Goal: Task Accomplishment & Management: Manage account settings

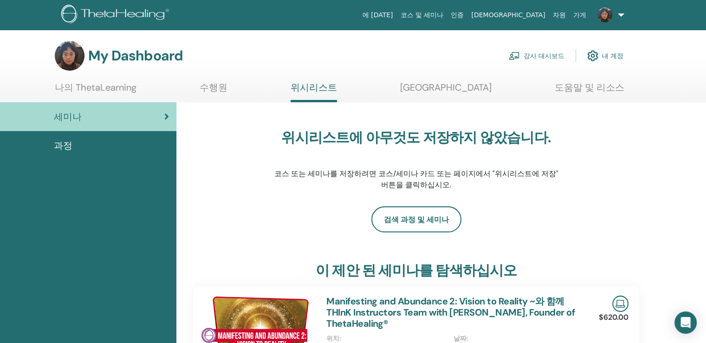
click at [80, 112] on div "세미나" at bounding box center [88, 117] width 162 height 14
click at [544, 55] on link "강사 대시보드" at bounding box center [537, 55] width 56 height 20
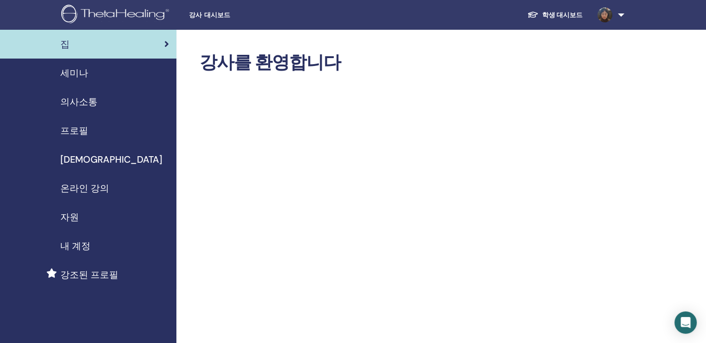
click at [96, 271] on span "강조된 프로필" at bounding box center [89, 274] width 58 height 14
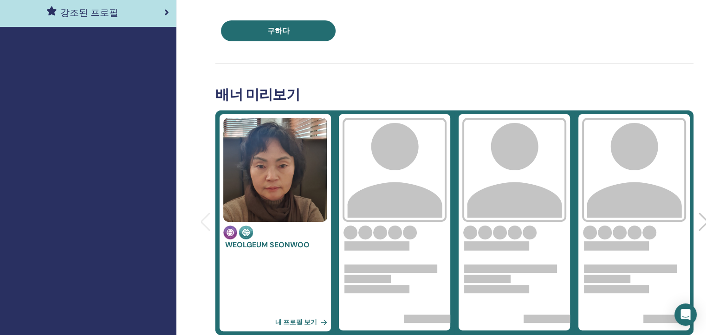
scroll to position [279, 0]
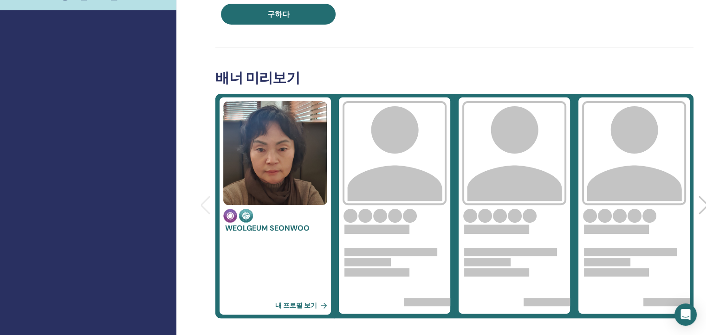
click at [293, 303] on link "내 프로필 보기" at bounding box center [303, 305] width 56 height 19
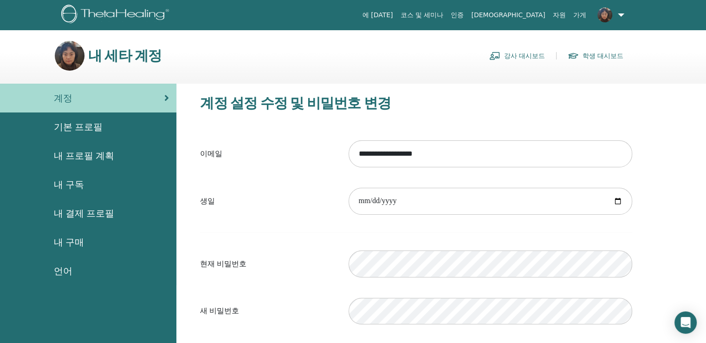
click at [70, 56] on img at bounding box center [70, 56] width 30 height 30
click at [85, 122] on span "기본 프로필" at bounding box center [78, 127] width 49 height 14
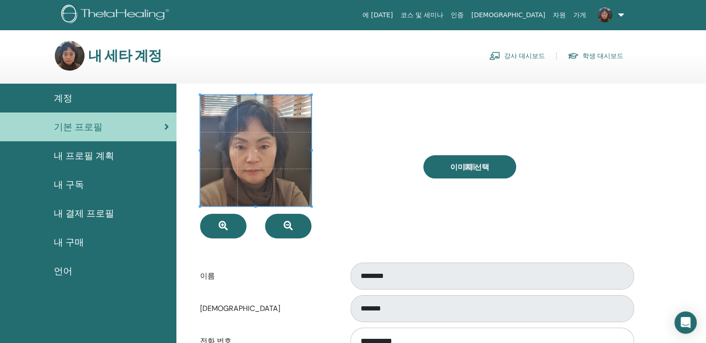
click at [242, 155] on span at bounding box center [255, 150] width 111 height 111
click at [366, 180] on div at bounding box center [304, 166] width 223 height 143
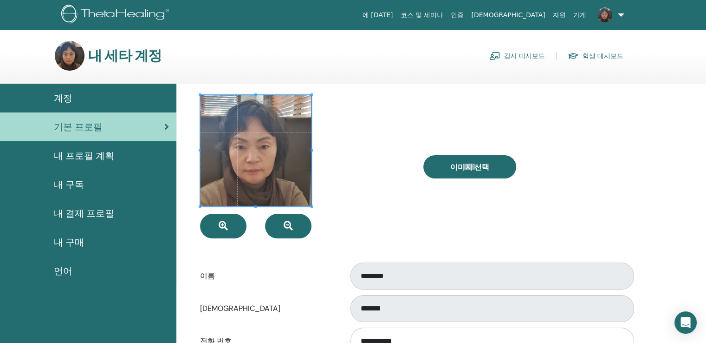
click at [366, 180] on div at bounding box center [304, 166] width 223 height 143
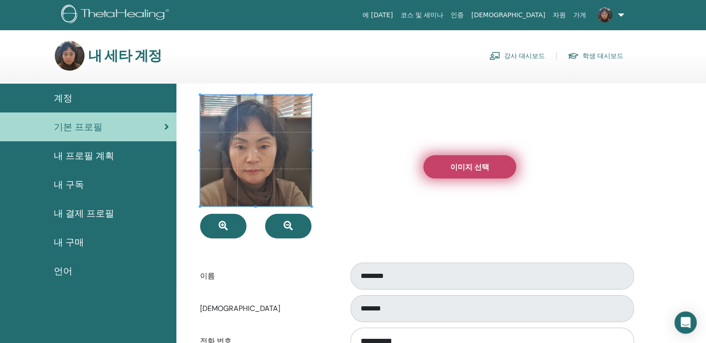
click at [451, 166] on span "이미지 선택" at bounding box center [469, 167] width 39 height 10
click at [464, 166] on input "이미지 선택" at bounding box center [470, 166] width 12 height 6
type input "**********"
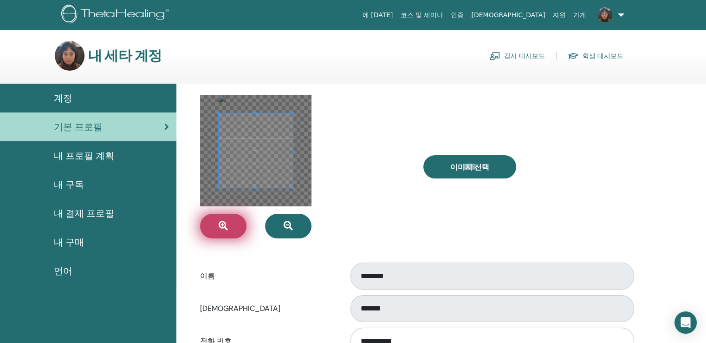
click at [222, 225] on icon "button" at bounding box center [223, 225] width 9 height 9
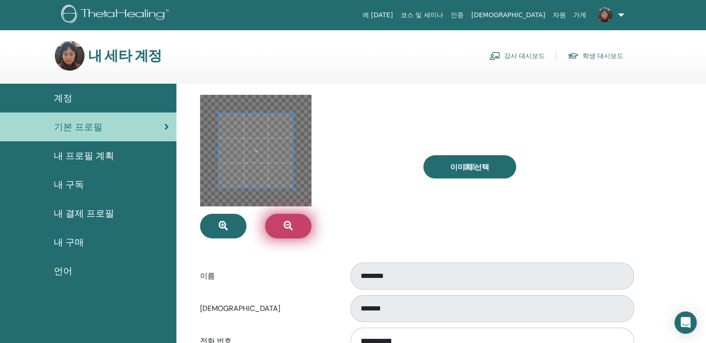
click at [284, 224] on icon "button" at bounding box center [288, 225] width 9 height 9
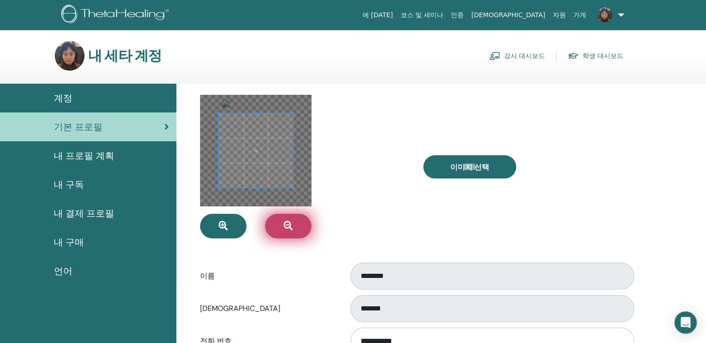
click at [284, 224] on icon "button" at bounding box center [288, 225] width 9 height 9
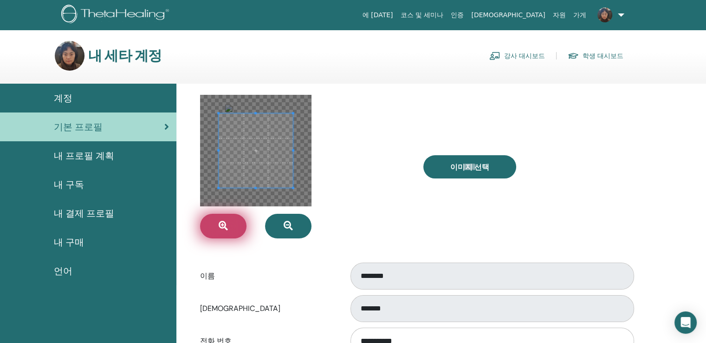
click at [230, 224] on button "button" at bounding box center [223, 226] width 46 height 25
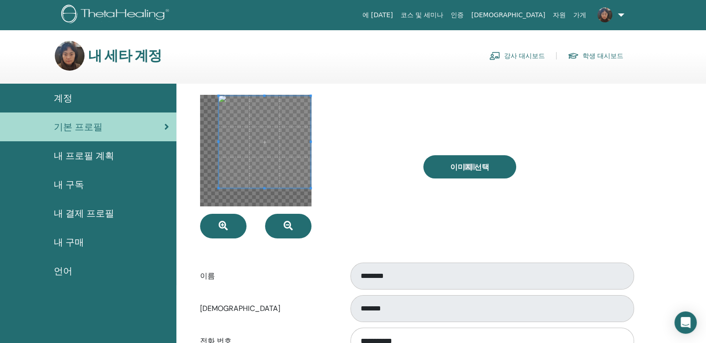
click at [313, 96] on div at bounding box center [304, 166] width 223 height 143
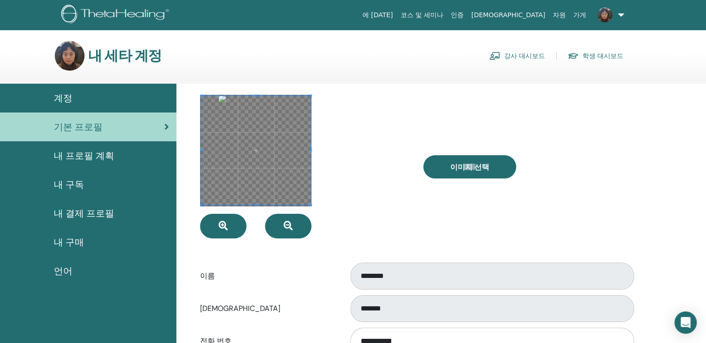
click at [195, 151] on div at bounding box center [304, 166] width 223 height 143
click at [216, 148] on span at bounding box center [259, 149] width 100 height 100
click at [257, 205] on span at bounding box center [258, 205] width 2 height 2
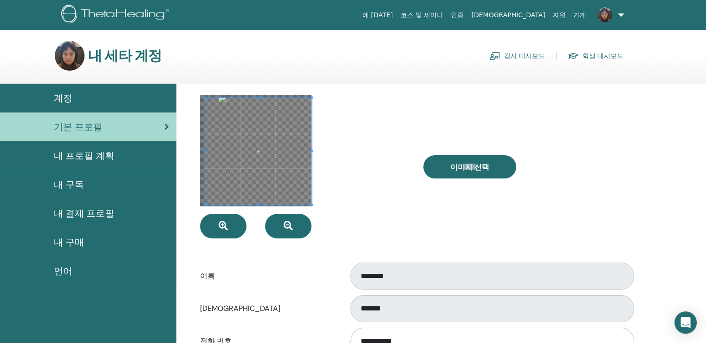
click at [259, 98] on div at bounding box center [258, 150] width 107 height 107
click at [259, 95] on div at bounding box center [255, 150] width 111 height 111
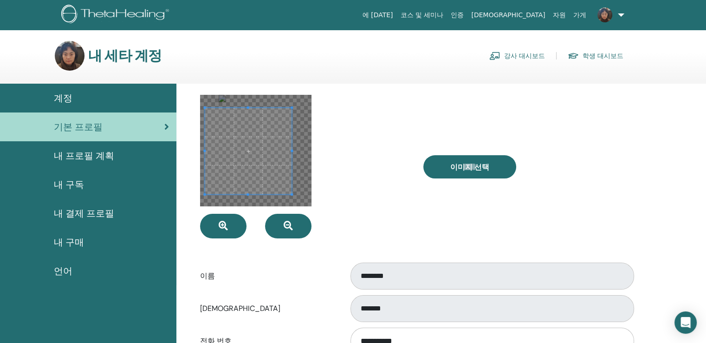
click at [292, 151] on span at bounding box center [292, 150] width 2 height 2
click at [338, 104] on div at bounding box center [304, 166] width 223 height 143
click at [211, 185] on span at bounding box center [254, 151] width 90 height 90
click at [212, 189] on span at bounding box center [254, 151] width 90 height 90
click at [200, 208] on div at bounding box center [304, 166] width 223 height 143
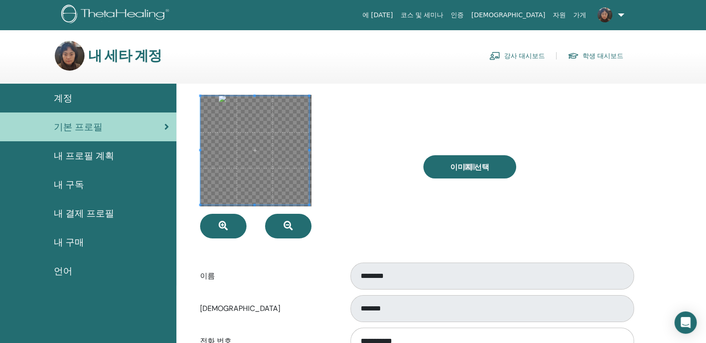
click at [312, 95] on div at bounding box center [304, 166] width 223 height 143
click at [234, 157] on span at bounding box center [255, 150] width 109 height 109
click at [358, 164] on div at bounding box center [304, 166] width 223 height 143
click at [290, 158] on span at bounding box center [255, 150] width 109 height 109
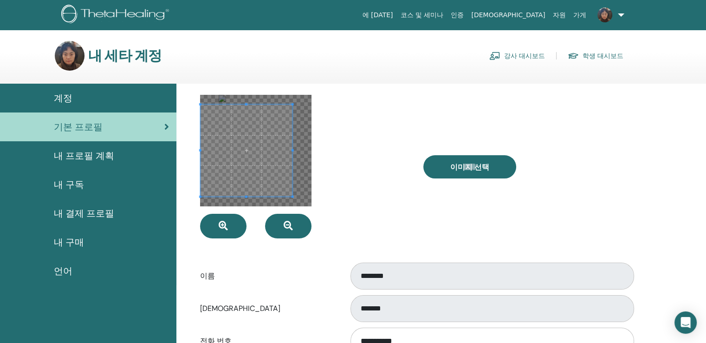
click at [299, 154] on div at bounding box center [255, 150] width 111 height 111
click at [194, 226] on div at bounding box center [304, 166] width 223 height 143
click at [250, 215] on div at bounding box center [304, 166] width 223 height 143
click at [304, 203] on div at bounding box center [252, 155] width 104 height 104
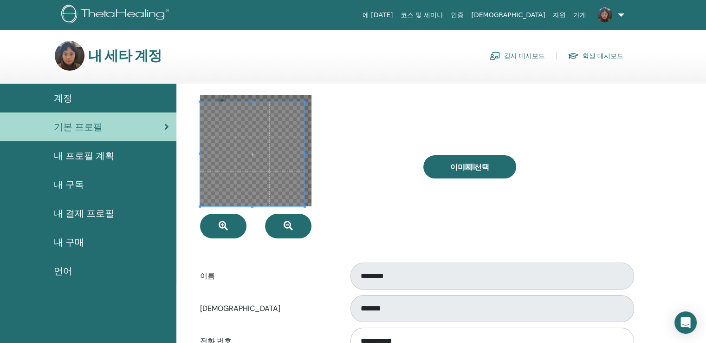
click at [321, 95] on div at bounding box center [304, 166] width 223 height 143
click at [221, 98] on span at bounding box center [254, 148] width 104 height 104
click at [318, 209] on div at bounding box center [304, 166] width 223 height 143
click at [346, 164] on div at bounding box center [304, 166] width 223 height 143
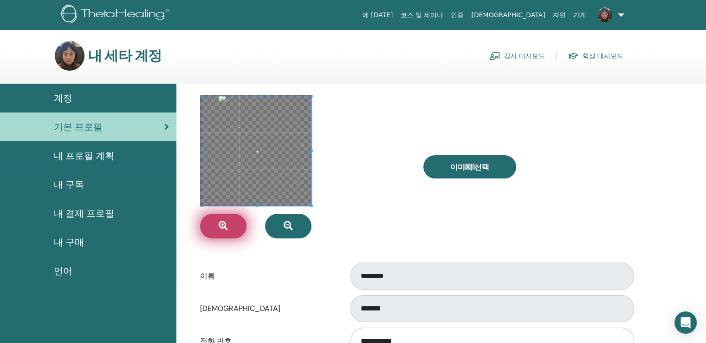
click at [221, 225] on icon "button" at bounding box center [223, 225] width 9 height 9
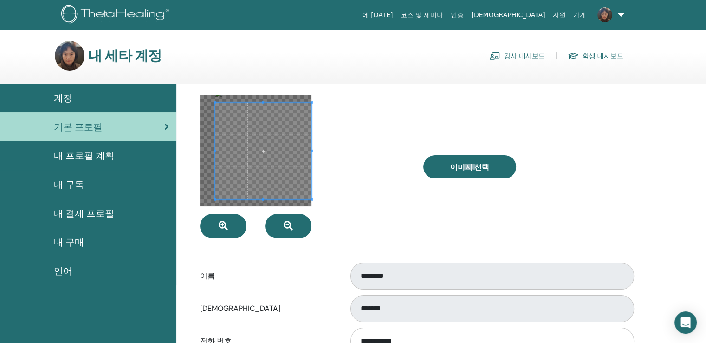
click at [215, 154] on div at bounding box center [263, 151] width 97 height 97
click at [345, 137] on div at bounding box center [304, 166] width 223 height 143
click at [203, 197] on div at bounding box center [255, 150] width 111 height 111
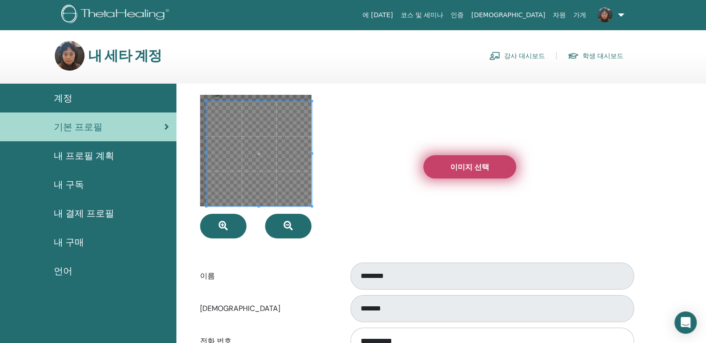
click at [460, 168] on span "이미지 선택" at bounding box center [469, 167] width 39 height 10
click at [464, 168] on input "이미지 선택" at bounding box center [470, 166] width 12 height 6
type input "**********"
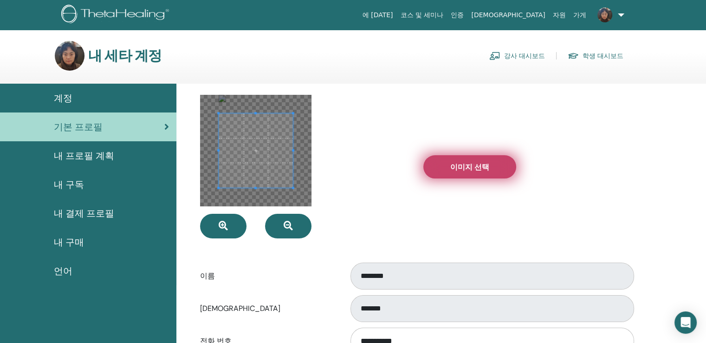
click at [474, 168] on span "이미지 선택" at bounding box center [469, 167] width 39 height 10
click at [474, 168] on input "이미지 선택" at bounding box center [470, 166] width 12 height 6
click at [482, 169] on span "이미지 선택" at bounding box center [469, 167] width 39 height 10
click at [476, 169] on input "이미지 선택" at bounding box center [470, 166] width 12 height 6
type input "**********"
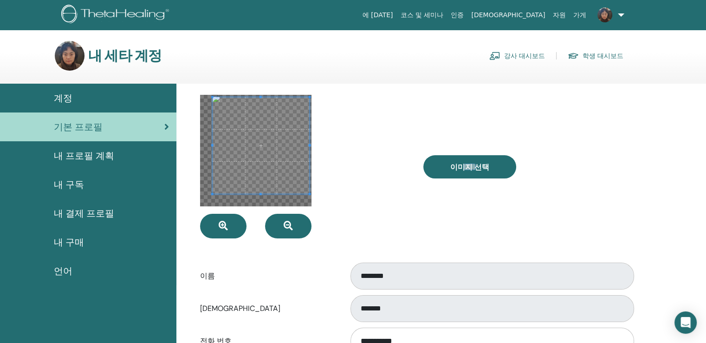
click at [311, 97] on div at bounding box center [255, 150] width 111 height 111
click at [195, 147] on div at bounding box center [304, 166] width 223 height 143
click at [255, 227] on div at bounding box center [304, 166] width 223 height 143
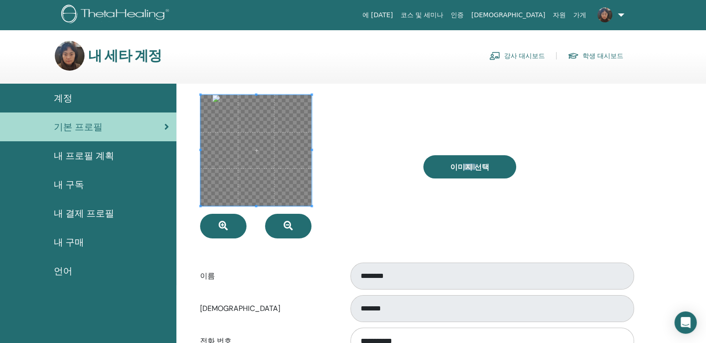
click at [201, 205] on span at bounding box center [201, 206] width 2 height 2
click at [391, 166] on div at bounding box center [304, 166] width 223 height 143
click at [347, 147] on div at bounding box center [304, 166] width 223 height 143
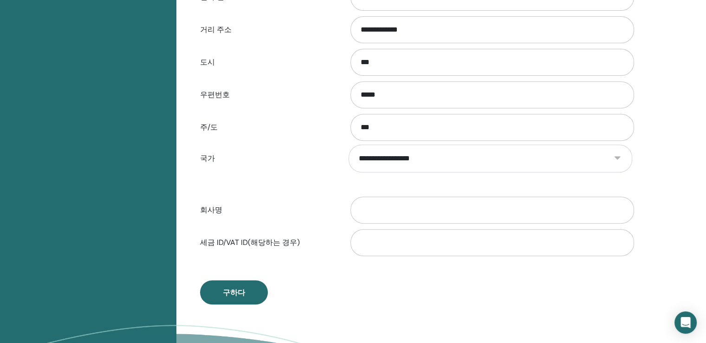
scroll to position [392, 0]
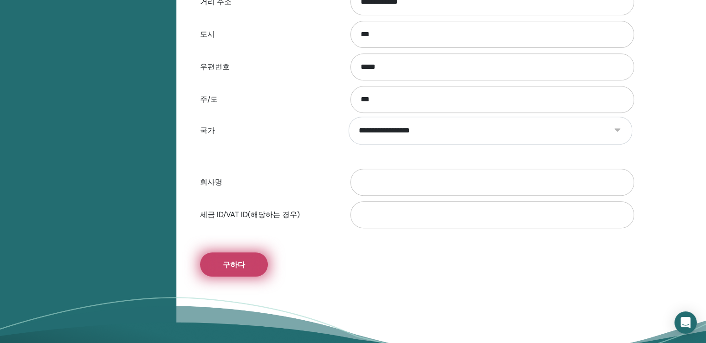
click at [260, 268] on button "구하다" at bounding box center [234, 264] width 68 height 24
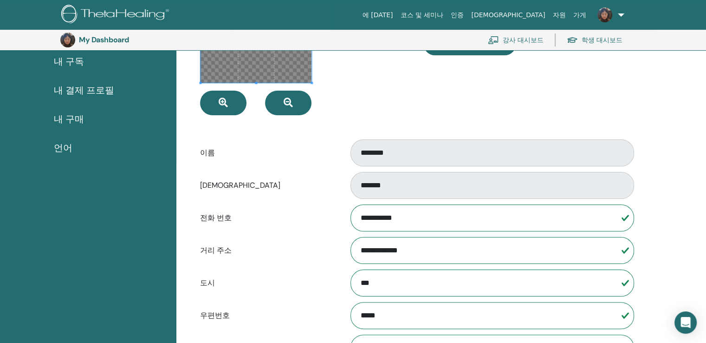
scroll to position [0, 0]
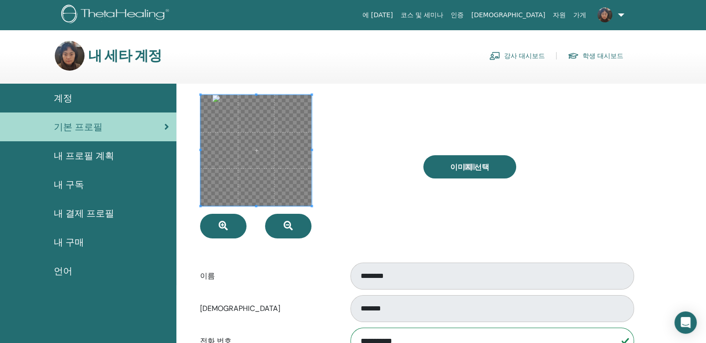
click at [383, 189] on div at bounding box center [304, 166] width 223 height 143
click at [369, 191] on div at bounding box center [304, 166] width 223 height 143
click at [368, 192] on div at bounding box center [304, 166] width 223 height 143
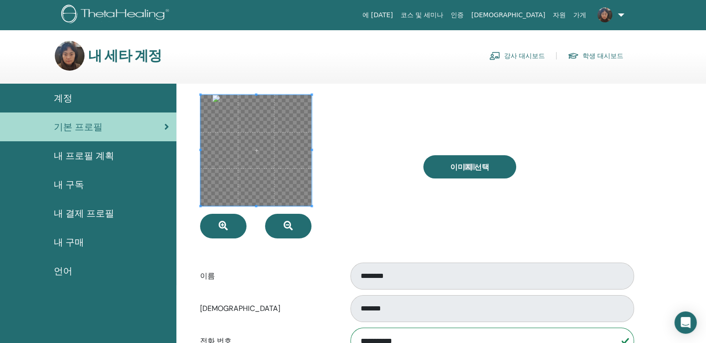
click at [368, 192] on div at bounding box center [304, 166] width 223 height 143
click at [221, 223] on icon "button" at bounding box center [223, 225] width 9 height 9
click at [282, 225] on button "button" at bounding box center [288, 226] width 46 height 25
click at [261, 160] on span at bounding box center [256, 150] width 111 height 111
click at [252, 160] on span at bounding box center [255, 150] width 111 height 111
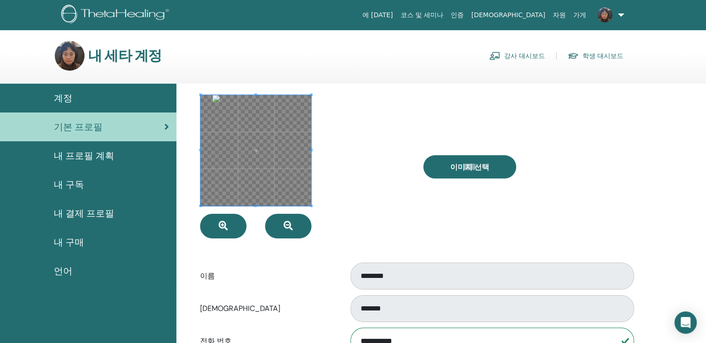
click at [311, 152] on div at bounding box center [256, 150] width 110 height 110
click at [362, 154] on div at bounding box center [304, 166] width 223 height 143
click at [363, 192] on div at bounding box center [304, 166] width 223 height 143
click at [363, 190] on div at bounding box center [304, 166] width 223 height 143
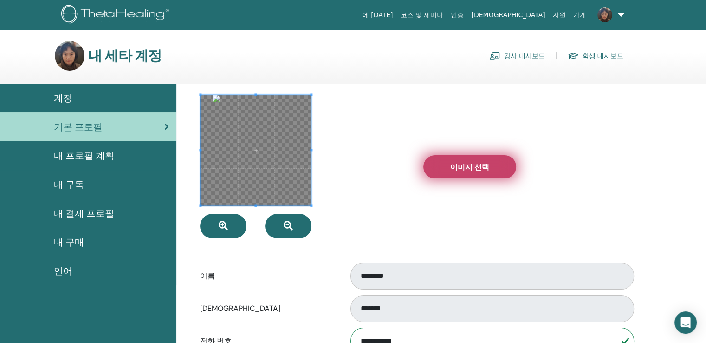
click at [466, 168] on span "이미지 선택" at bounding box center [469, 167] width 39 height 10
click at [466, 168] on input "이미지 선택" at bounding box center [470, 166] width 12 height 6
type input "**********"
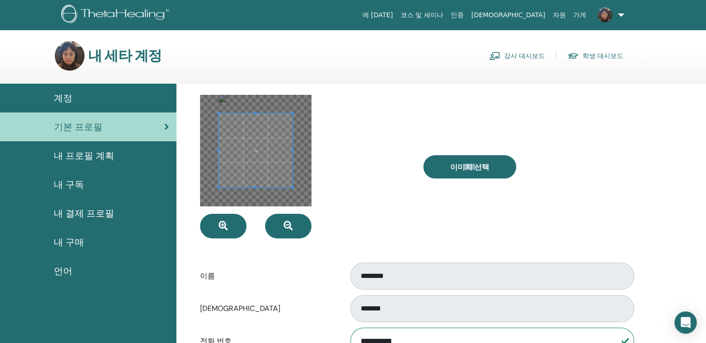
click at [292, 158] on div at bounding box center [256, 150] width 74 height 74
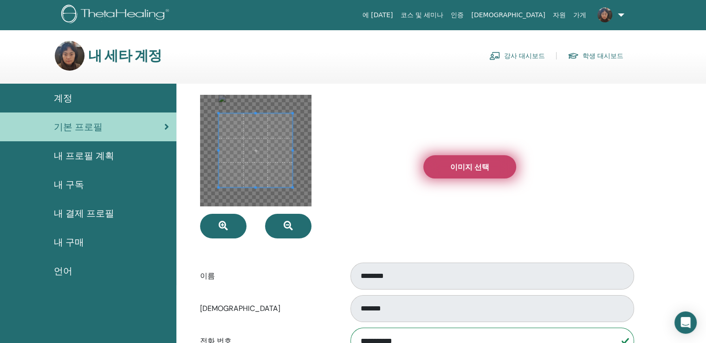
click at [462, 168] on span "이미지 선택" at bounding box center [469, 167] width 39 height 10
click at [464, 168] on input "이미지 선택" at bounding box center [470, 166] width 12 height 6
click at [487, 167] on span "이미지 선택" at bounding box center [469, 167] width 39 height 10
click at [476, 167] on input "이미지 선택" at bounding box center [470, 166] width 12 height 6
type input "**********"
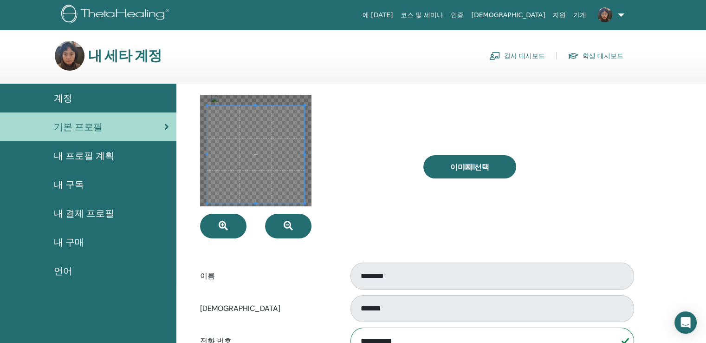
click at [255, 203] on span at bounding box center [255, 203] width 2 height 2
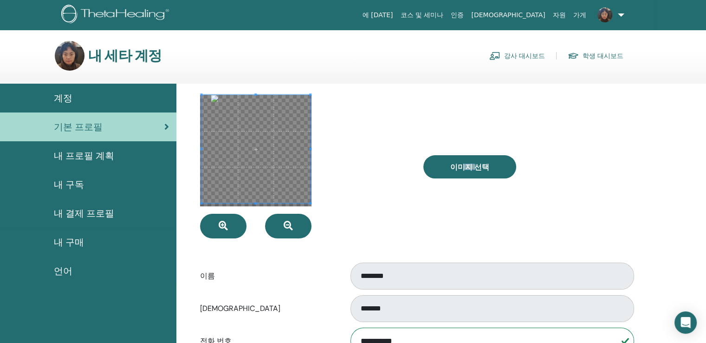
click at [255, 93] on span at bounding box center [255, 94] width 2 height 2
click at [326, 146] on div at bounding box center [304, 166] width 223 height 143
click at [322, 149] on div at bounding box center [304, 166] width 223 height 143
click at [390, 202] on div at bounding box center [304, 166] width 223 height 143
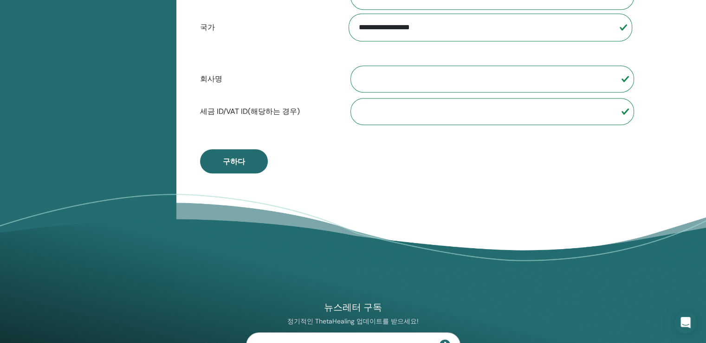
scroll to position [438, 0]
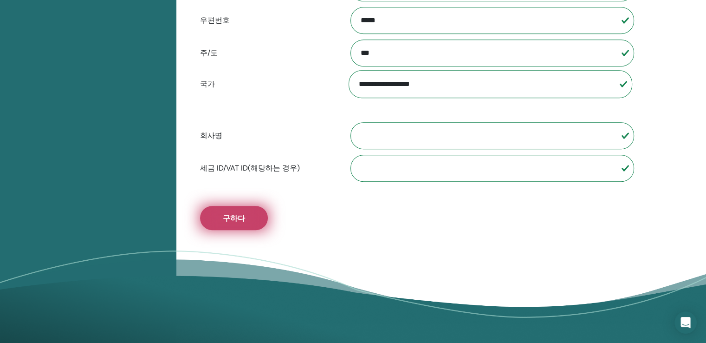
click at [227, 216] on span "구하다" at bounding box center [234, 218] width 22 height 10
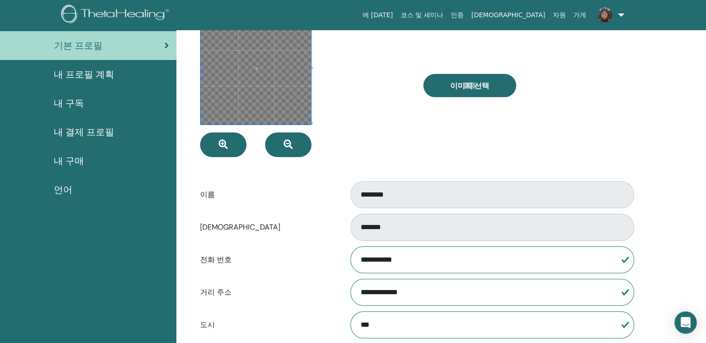
scroll to position [0, 0]
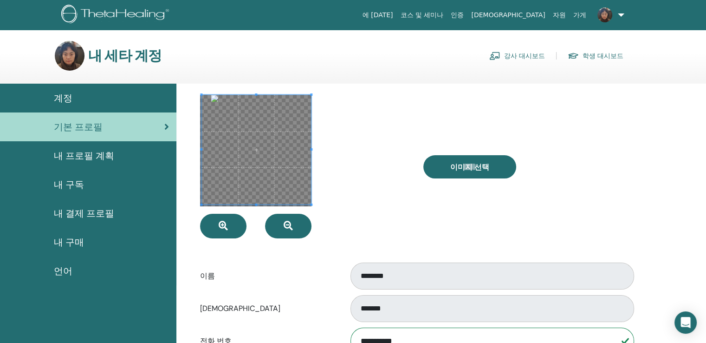
click at [407, 198] on div at bounding box center [304, 166] width 223 height 143
click at [404, 201] on div at bounding box center [304, 166] width 223 height 143
click at [100, 152] on span "내 프로필 계획" at bounding box center [84, 156] width 60 height 14
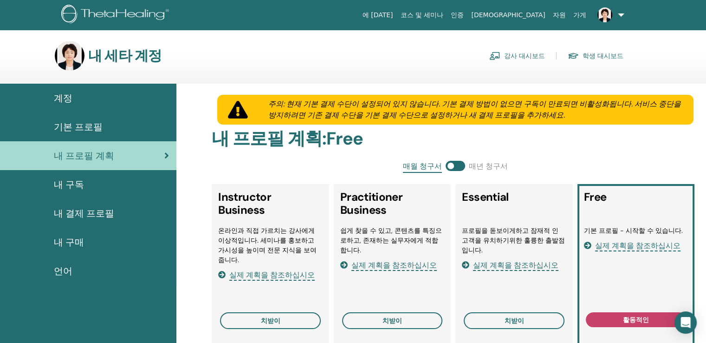
click at [75, 124] on span "기본 프로필" at bounding box center [78, 127] width 49 height 14
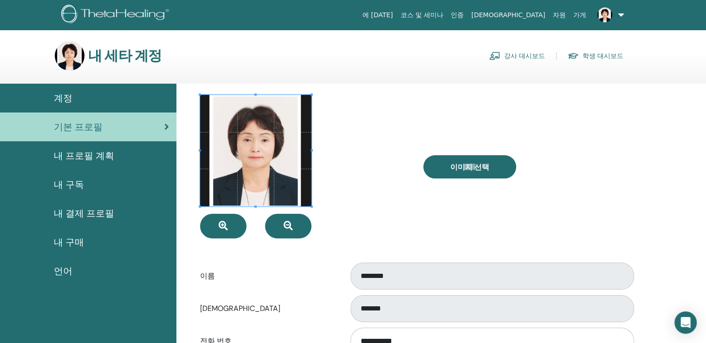
click at [366, 114] on div at bounding box center [304, 166] width 223 height 143
click at [368, 112] on div at bounding box center [304, 166] width 223 height 143
click at [530, 56] on link "강사 대시보드" at bounding box center [517, 55] width 56 height 15
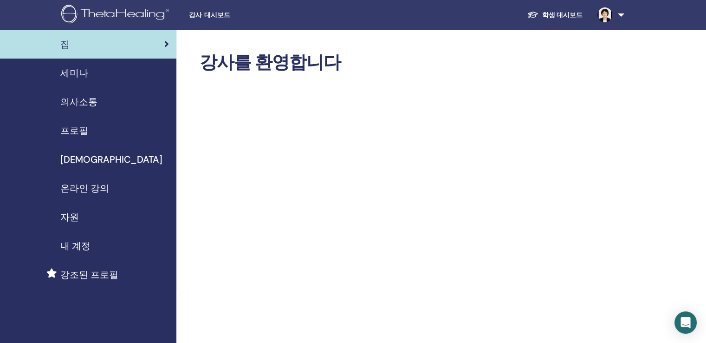
click at [622, 14] on link at bounding box center [609, 15] width 38 height 30
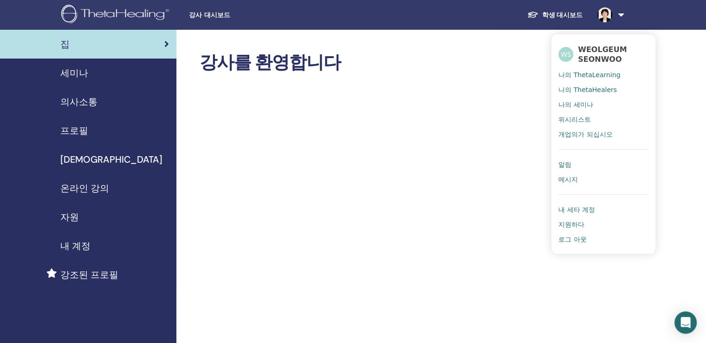
click at [622, 13] on link at bounding box center [609, 15] width 38 height 30
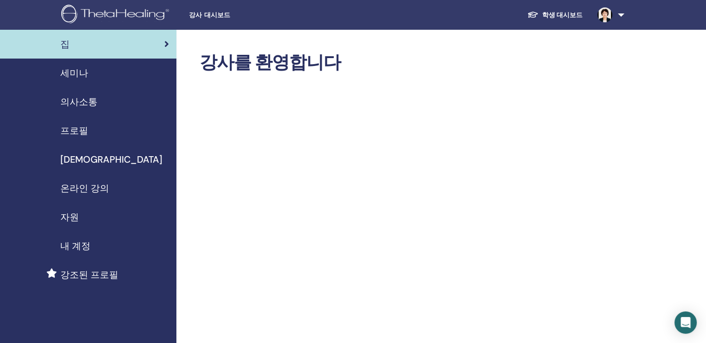
click at [77, 132] on span "프로필" at bounding box center [74, 130] width 28 height 14
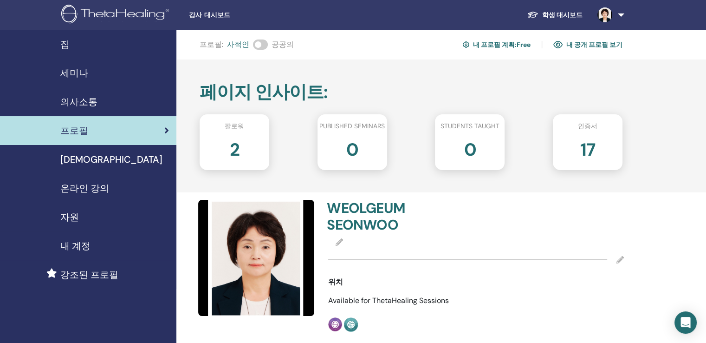
click at [589, 45] on link "내 공개 프로필 보기" at bounding box center [587, 44] width 69 height 15
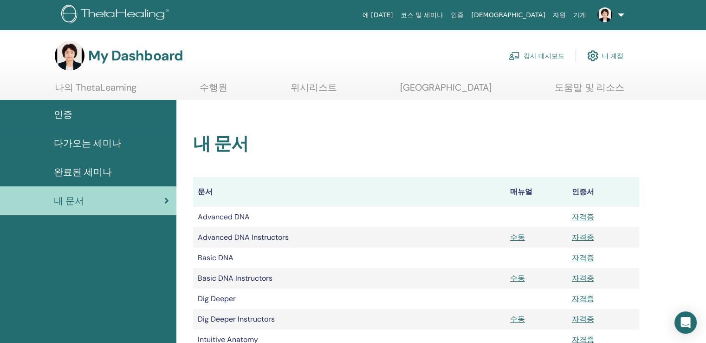
click at [68, 112] on span "인증" at bounding box center [63, 114] width 19 height 14
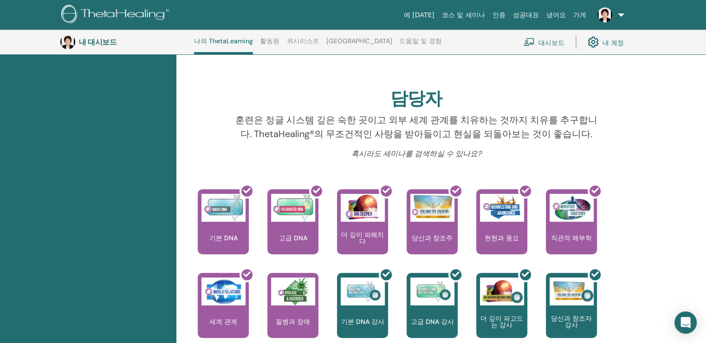
scroll to position [210, 0]
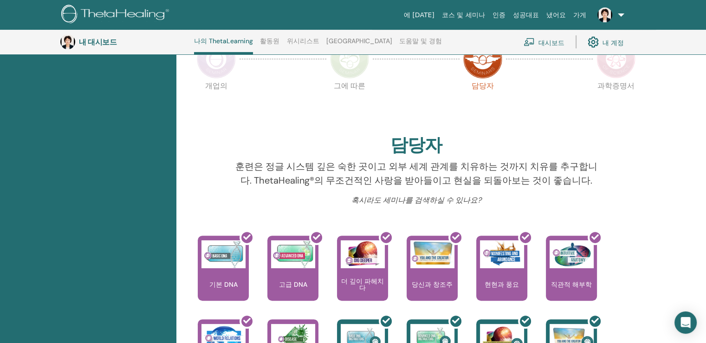
click at [540, 43] on font "대시보드" at bounding box center [551, 42] width 26 height 8
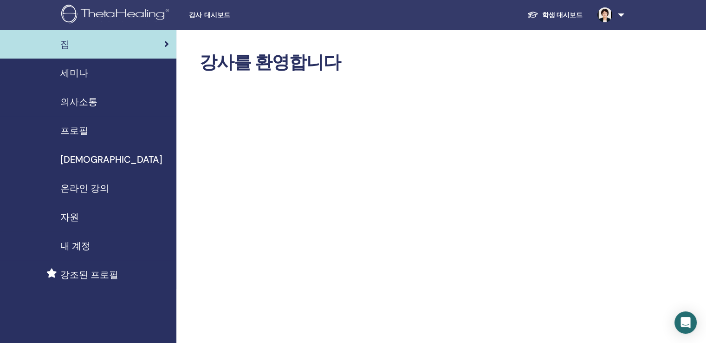
click at [67, 275] on span "강조된 프로필" at bounding box center [89, 274] width 58 height 14
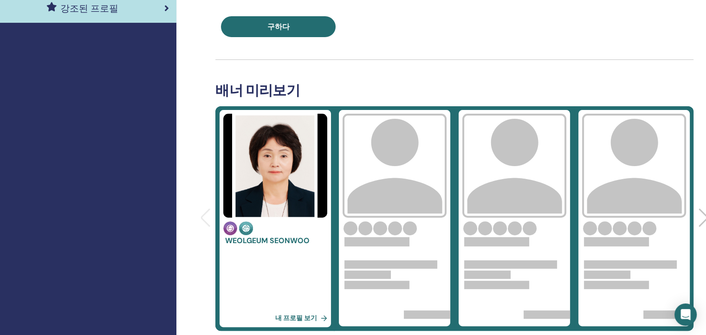
scroll to position [325, 0]
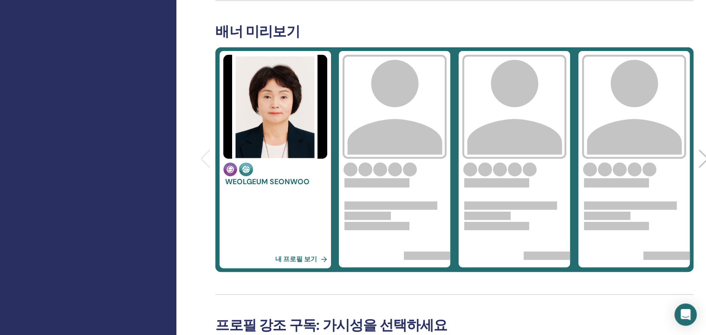
click at [410, 106] on img at bounding box center [395, 107] width 104 height 104
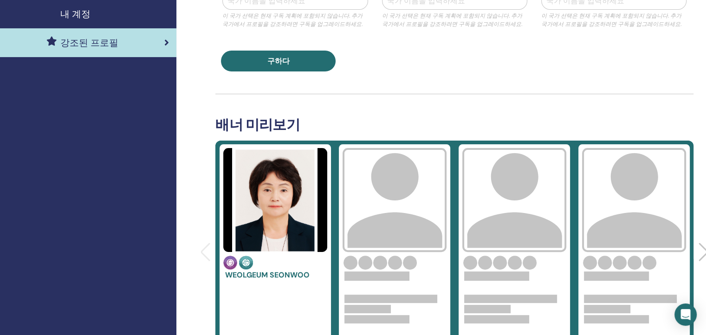
scroll to position [232, 0]
click at [381, 207] on img at bounding box center [395, 200] width 104 height 104
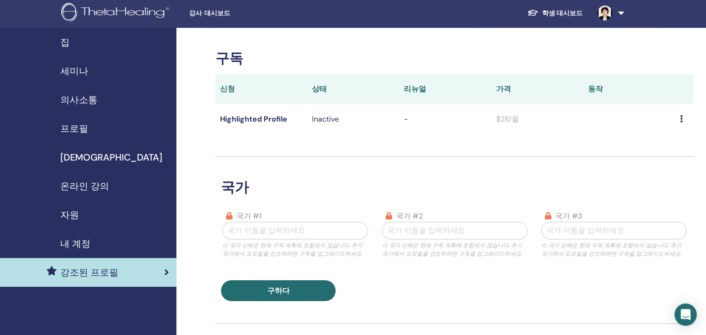
scroll to position [0, 0]
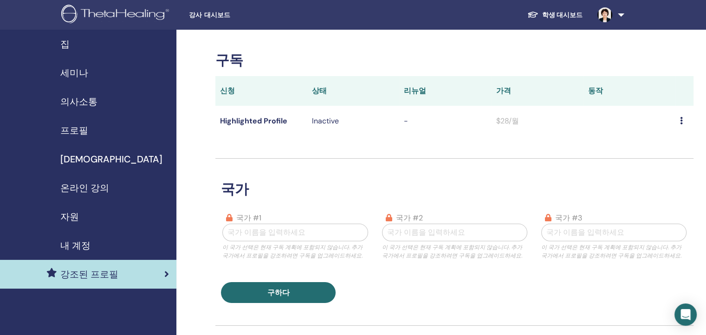
click at [681, 119] on icon at bounding box center [681, 120] width 3 height 7
click at [560, 177] on div "국가 국가 #1 국가 이름을 입력하세요 이 국가 선택은 현재 구독 계획에 포함되지 않습니다. 추가 국가에서 프로필을 강조하려면 구독을 업그레이…" at bounding box center [454, 231] width 478 height 144
click at [681, 120] on icon at bounding box center [681, 120] width 3 height 7
click at [495, 159] on div "국가 국가 #1 국가 이름을 입력하세요 이 국가 선택은 현재 구독 계획에 포함되지 않습니다. 추가 국가에서 프로필을 강조하려면 구독을 업그레이…" at bounding box center [454, 231] width 478 height 144
click at [72, 214] on span "자원" at bounding box center [69, 217] width 19 height 14
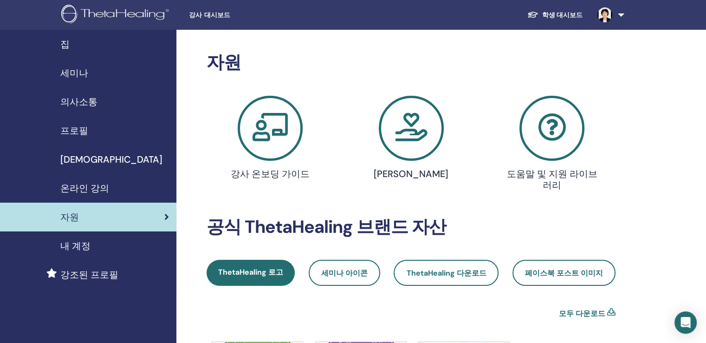
click at [74, 246] on span "내 계정" at bounding box center [75, 246] width 30 height 14
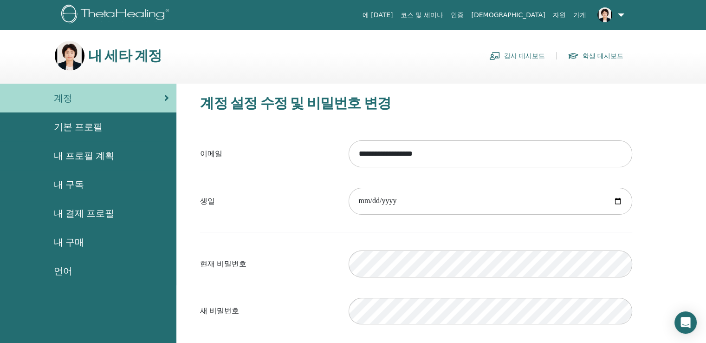
click at [604, 56] on link "학생 대시보드" at bounding box center [596, 55] width 56 height 15
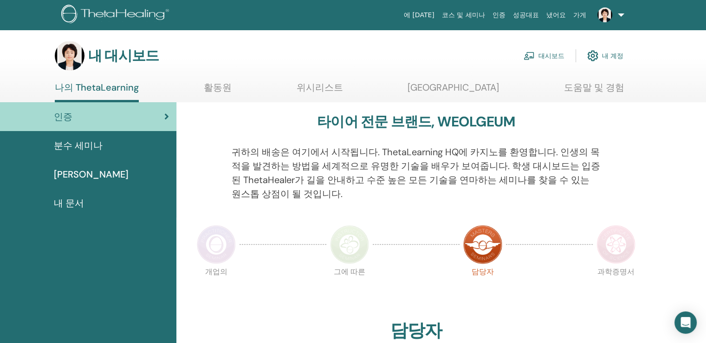
click at [543, 56] on font "대시보드" at bounding box center [551, 56] width 26 height 8
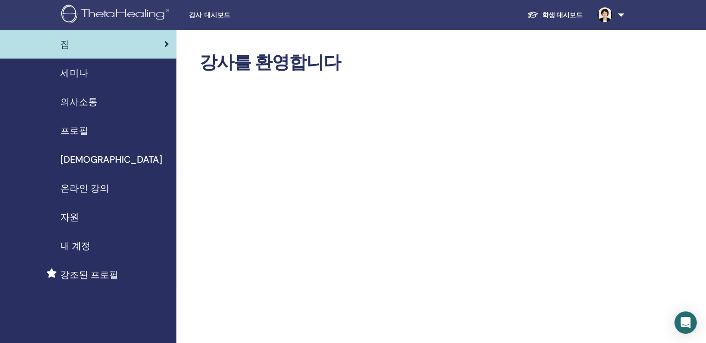
click at [76, 243] on span "내 계정" at bounding box center [75, 246] width 30 height 14
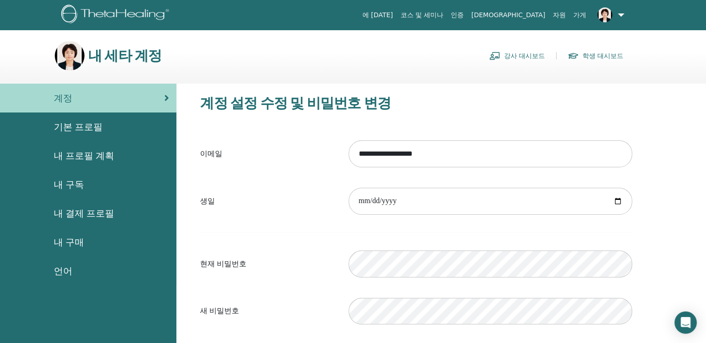
click at [580, 12] on link "가게" at bounding box center [580, 14] width 20 height 17
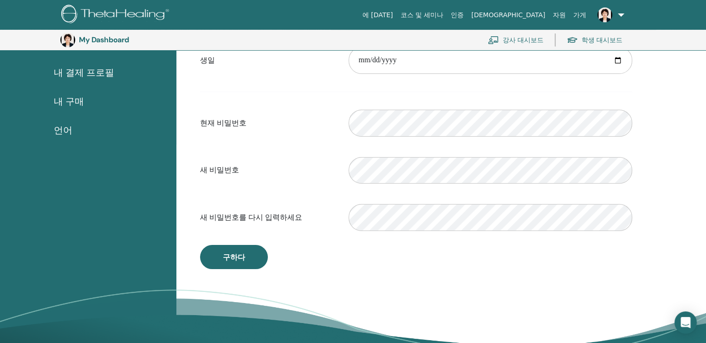
scroll to position [160, 0]
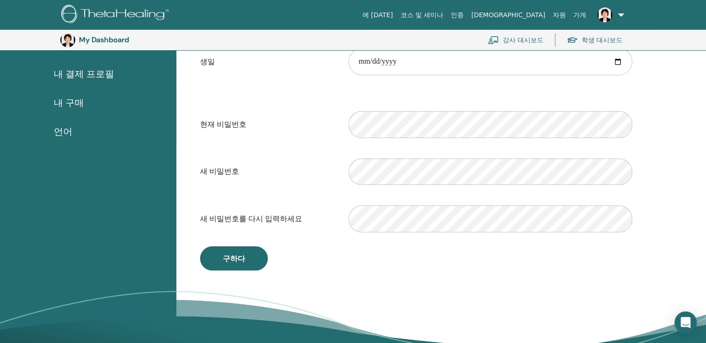
click at [514, 40] on link "강사 대시보드" at bounding box center [516, 40] width 56 height 20
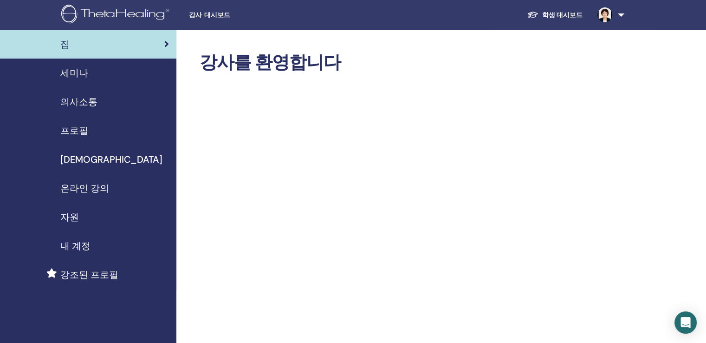
click at [76, 74] on span "세미나" at bounding box center [74, 73] width 28 height 14
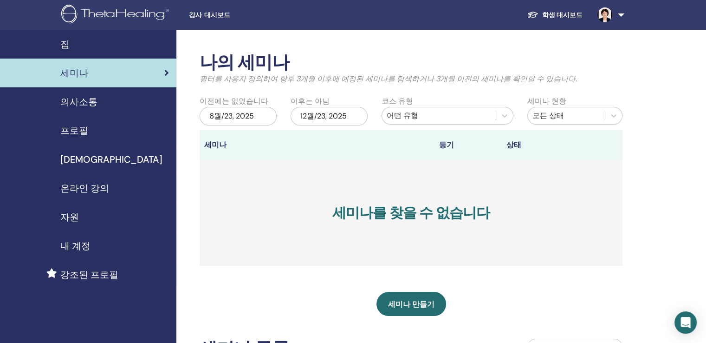
click at [79, 274] on span "강조된 프로필" at bounding box center [89, 274] width 58 height 14
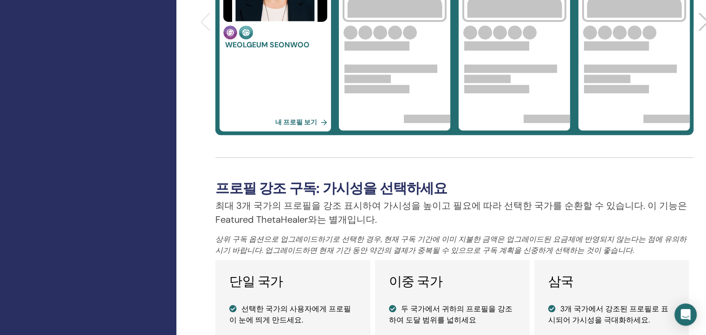
scroll to position [464, 0]
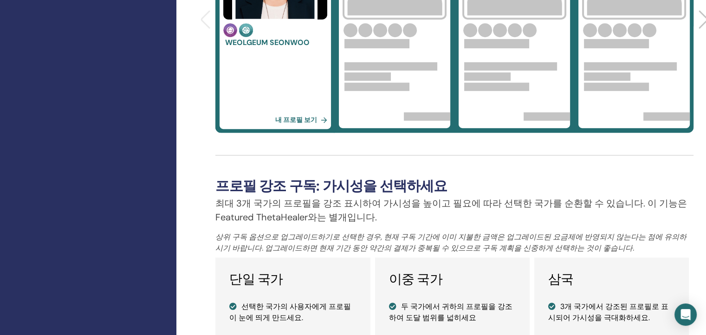
click at [283, 119] on link "내 프로필 보기" at bounding box center [303, 119] width 56 height 19
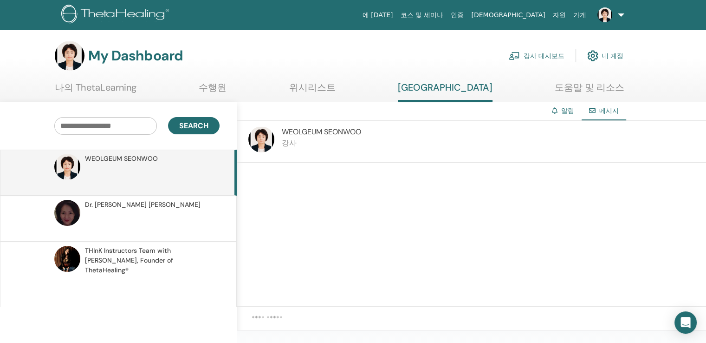
click at [538, 52] on link "강사 대시보드" at bounding box center [537, 55] width 56 height 20
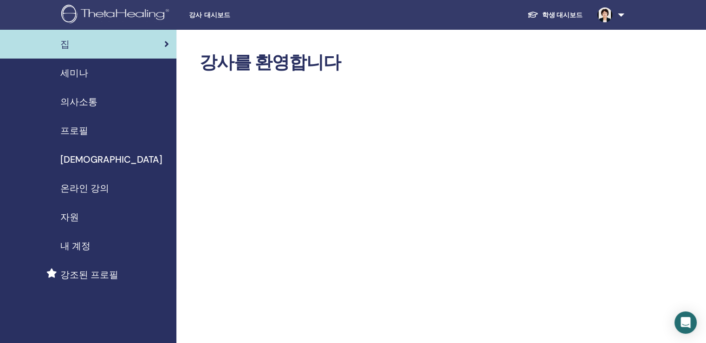
click at [74, 127] on span "프로필" at bounding box center [74, 130] width 28 height 14
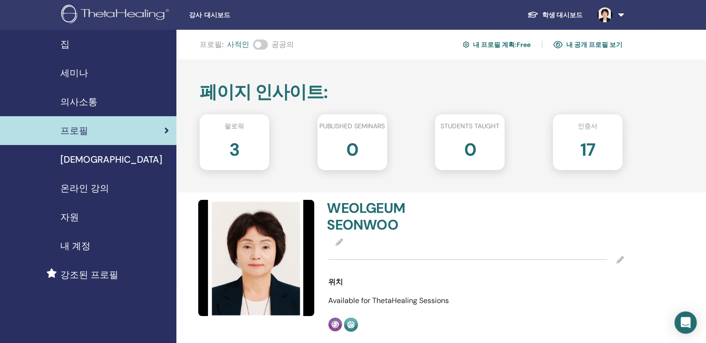
click at [105, 98] on div "의사소통" at bounding box center [88, 102] width 162 height 14
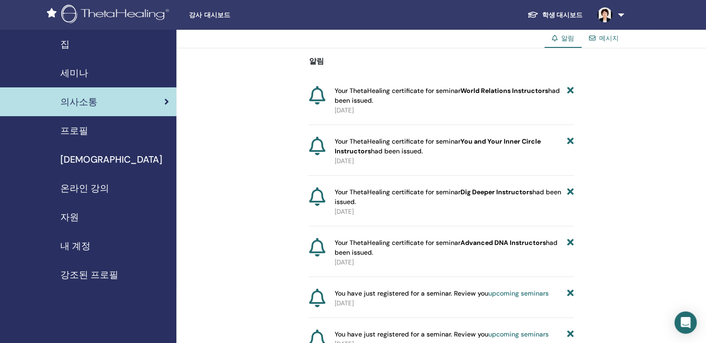
click at [84, 245] on span "내 계정" at bounding box center [75, 246] width 30 height 14
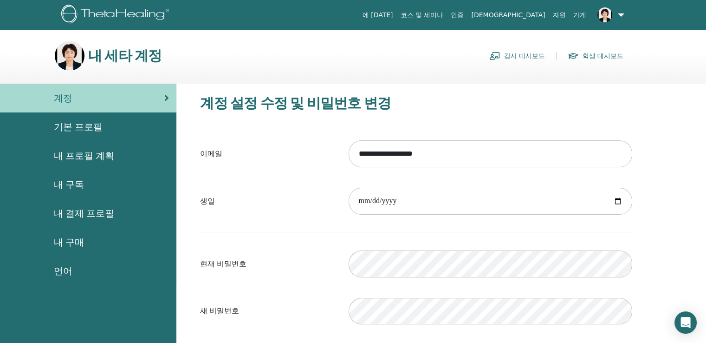
click at [523, 54] on link "강사 대시보드" at bounding box center [517, 55] width 56 height 15
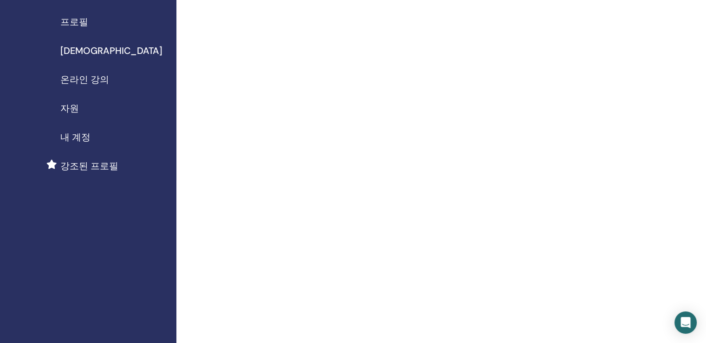
scroll to position [93, 0]
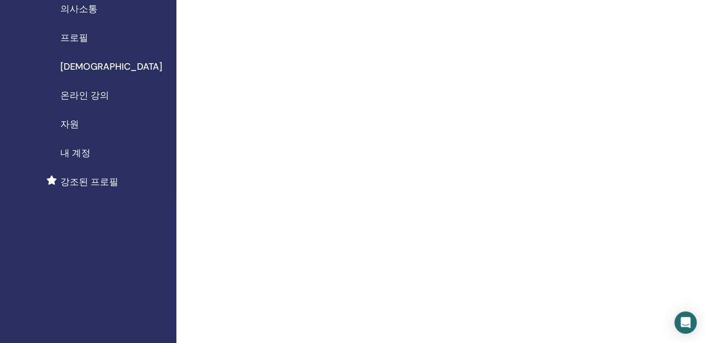
click at [78, 153] on span "내 계정" at bounding box center [75, 153] width 30 height 14
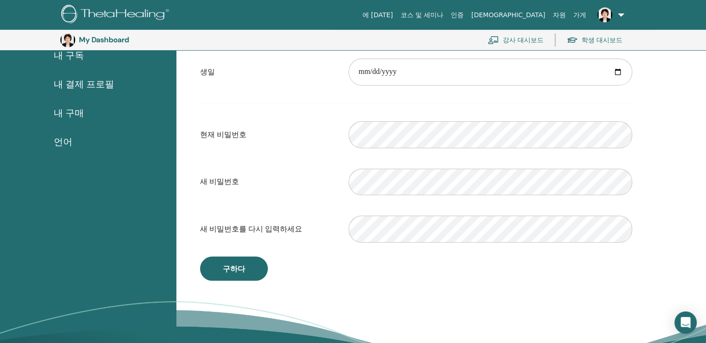
scroll to position [160, 0]
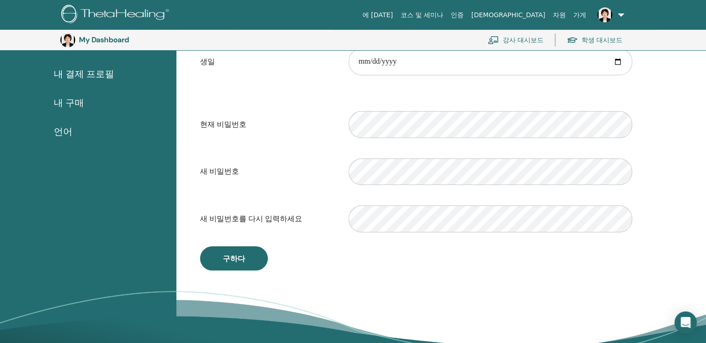
click at [318, 195] on form "**********" at bounding box center [416, 116] width 432 height 244
